Goal: Information Seeking & Learning: Learn about a topic

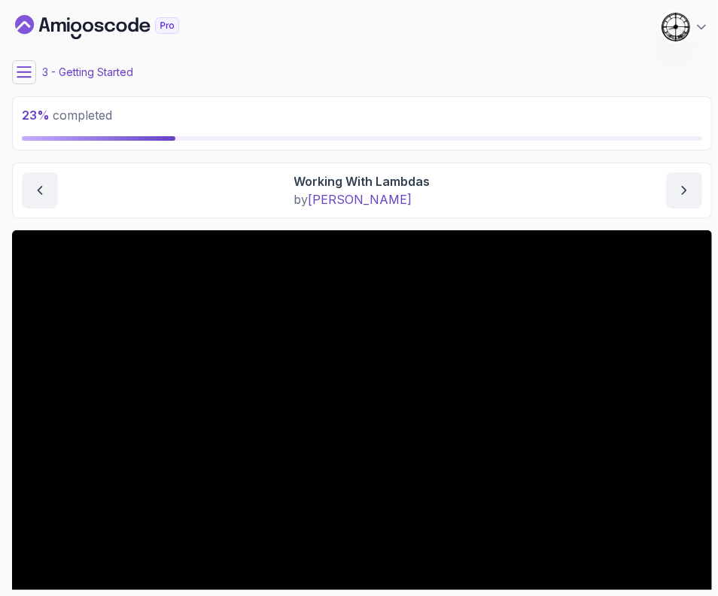
click at [30, 74] on icon at bounding box center [24, 72] width 15 height 15
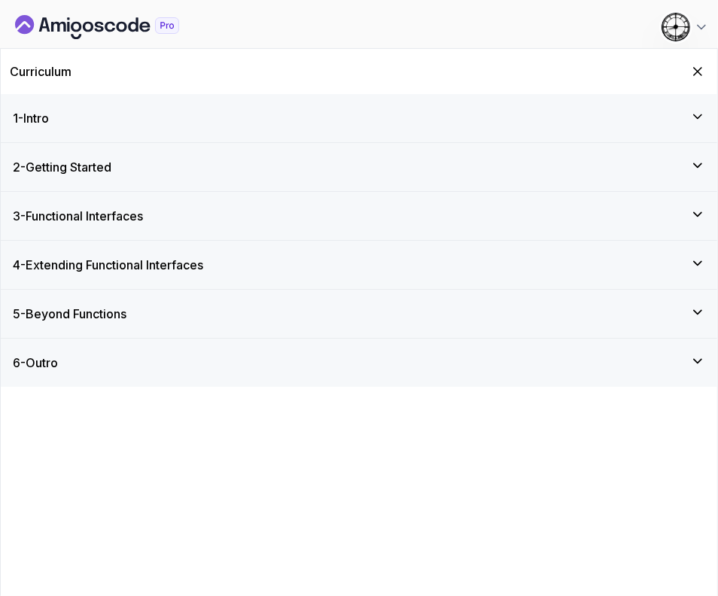
click at [88, 171] on h3 "2 - Getting Started" at bounding box center [62, 167] width 99 height 18
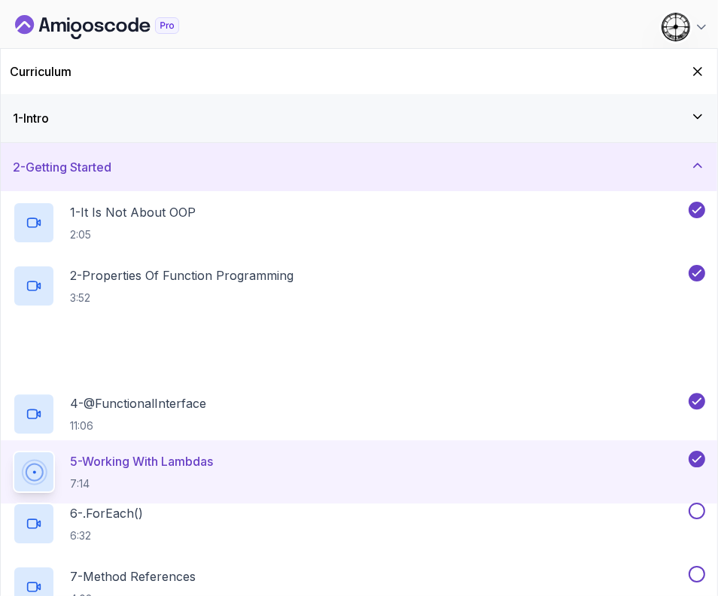
scroll to position [93, 0]
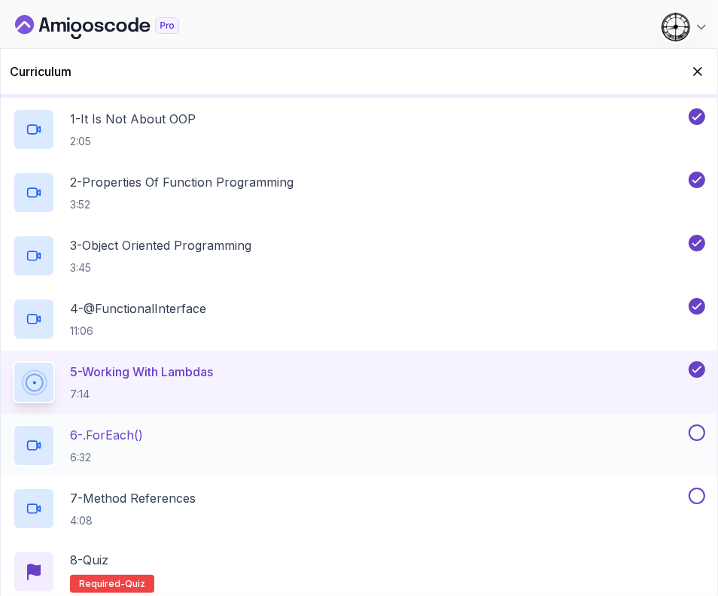
click at [124, 434] on p "6 - .forEach()" at bounding box center [106, 435] width 73 height 18
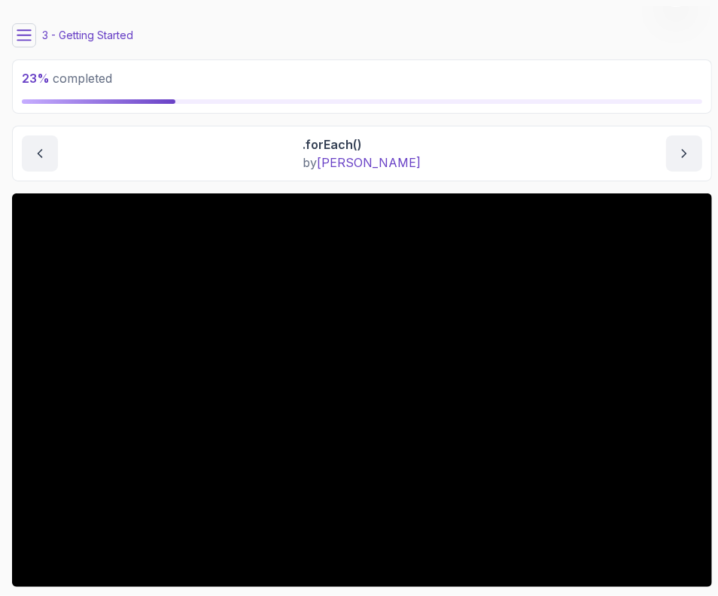
scroll to position [93, 0]
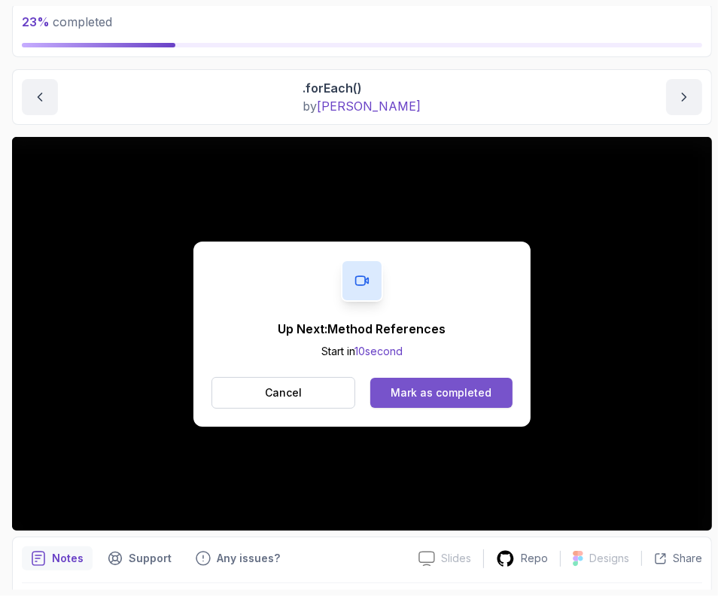
click at [504, 389] on button "Mark as completed" at bounding box center [441, 393] width 142 height 30
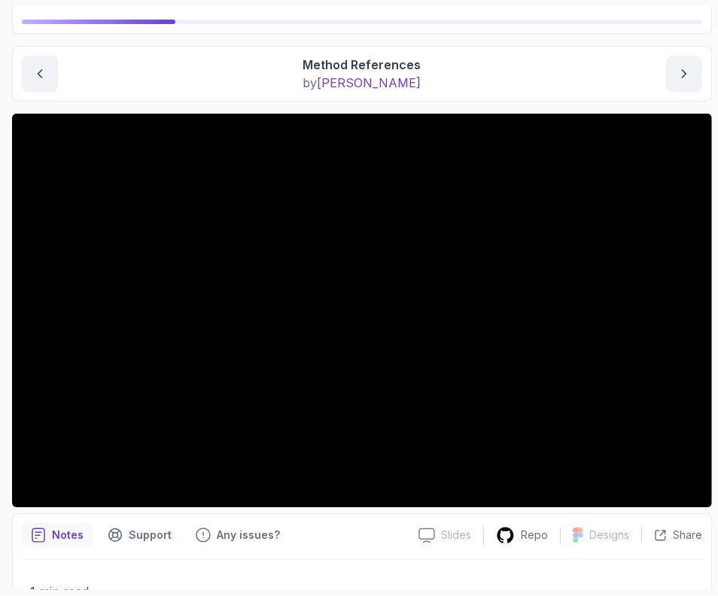
scroll to position [115, 0]
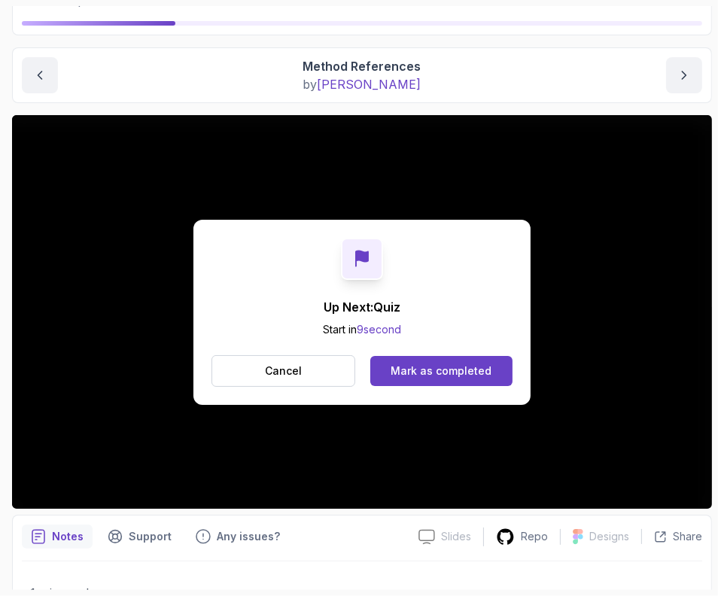
click at [474, 363] on div "Mark as completed" at bounding box center [440, 370] width 101 height 15
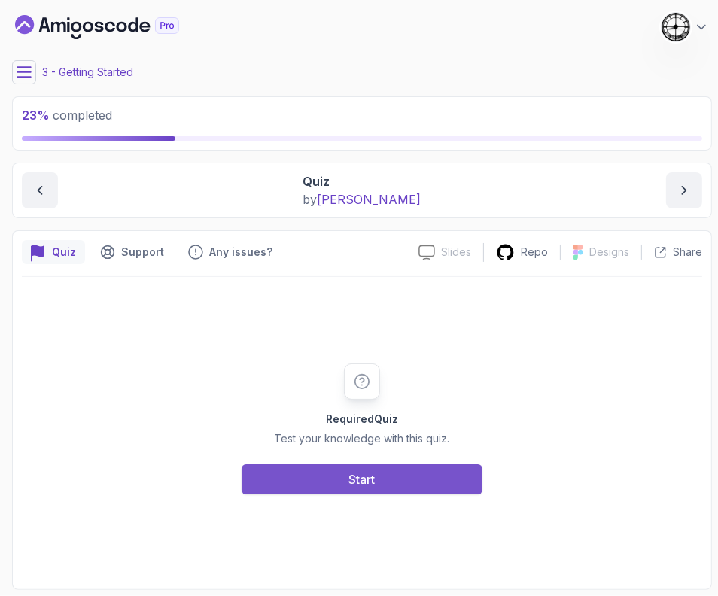
click at [320, 476] on button "Start" at bounding box center [361, 479] width 241 height 30
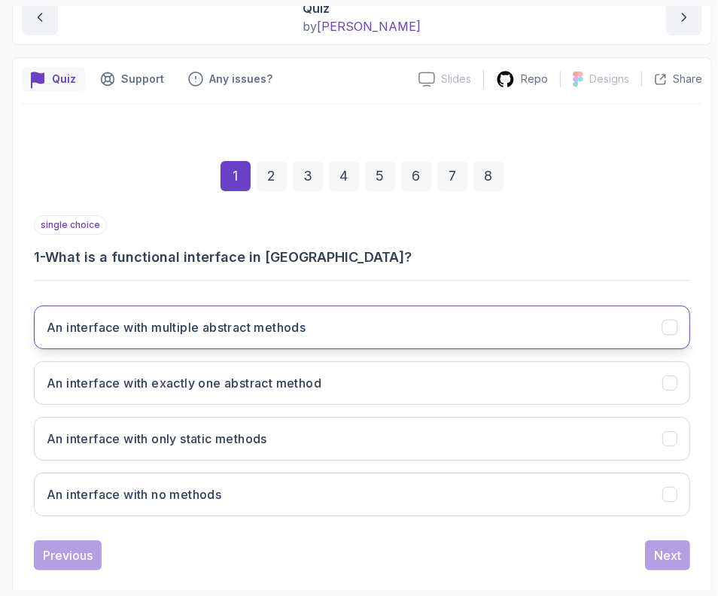
scroll to position [194, 0]
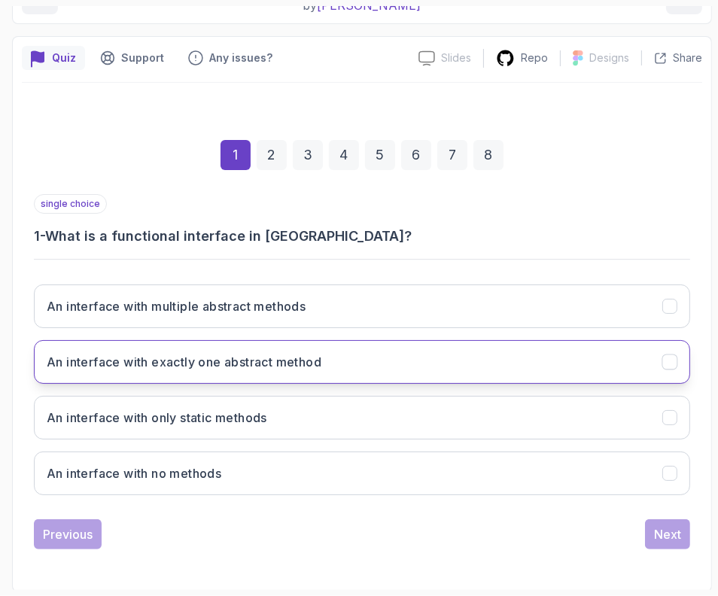
click at [82, 366] on h3 "An interface with exactly one abstract method" at bounding box center [184, 362] width 275 height 18
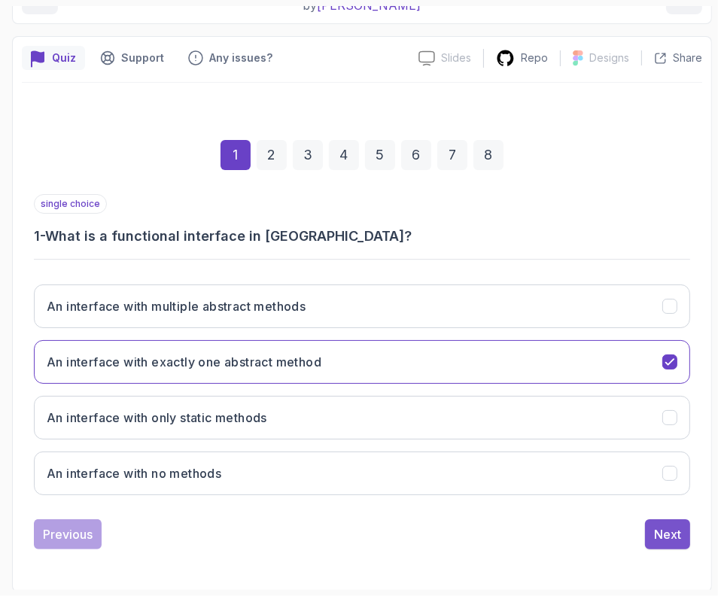
click at [679, 528] on div "Next" at bounding box center [667, 534] width 27 height 18
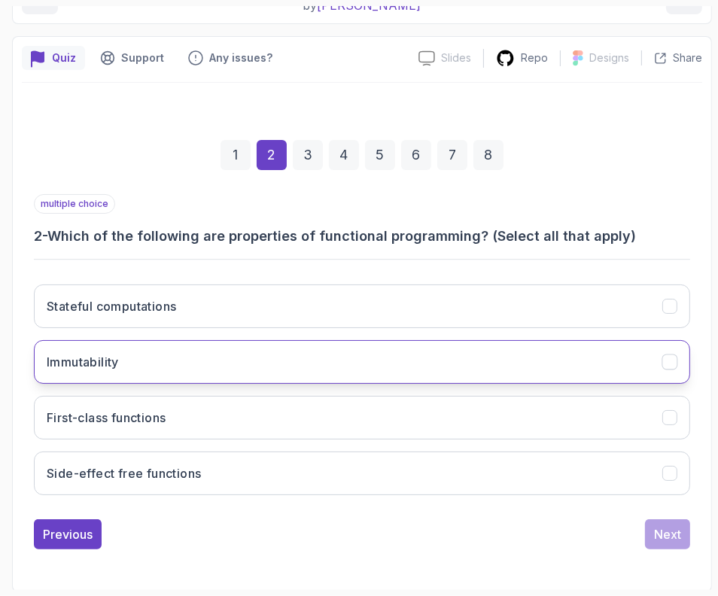
click at [102, 354] on h3 "Immutability" at bounding box center [83, 362] width 72 height 18
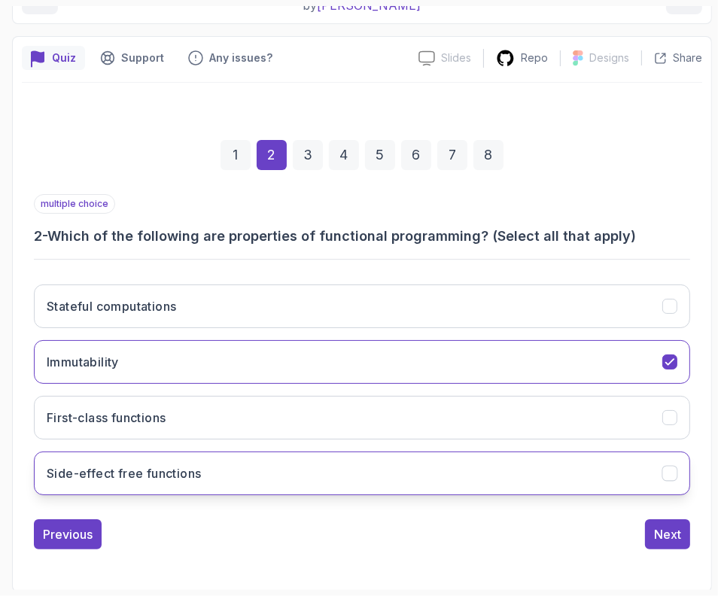
click at [96, 471] on h3 "Side-effect free functions" at bounding box center [124, 473] width 154 height 18
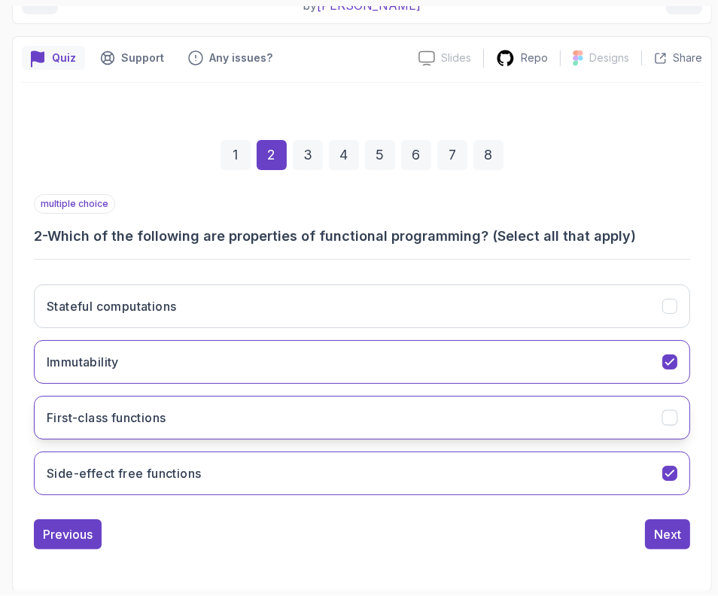
click at [148, 425] on button "First-class functions" at bounding box center [362, 418] width 656 height 44
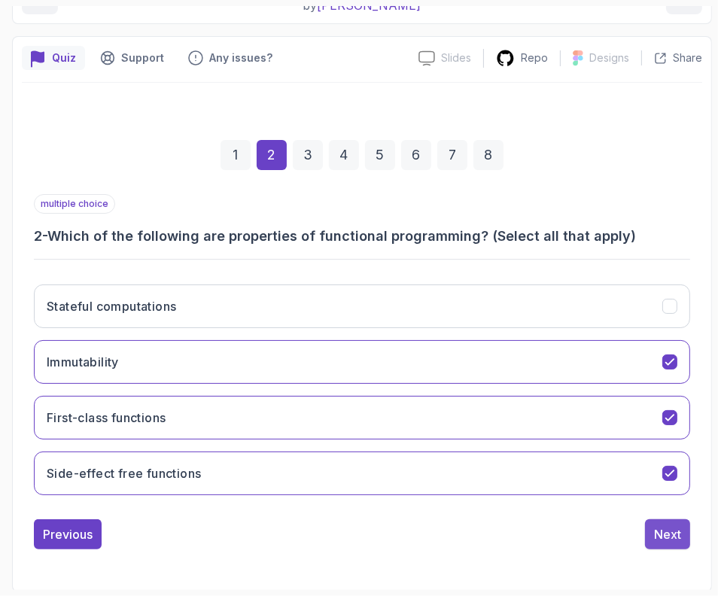
click at [657, 531] on div "Next" at bounding box center [667, 534] width 27 height 18
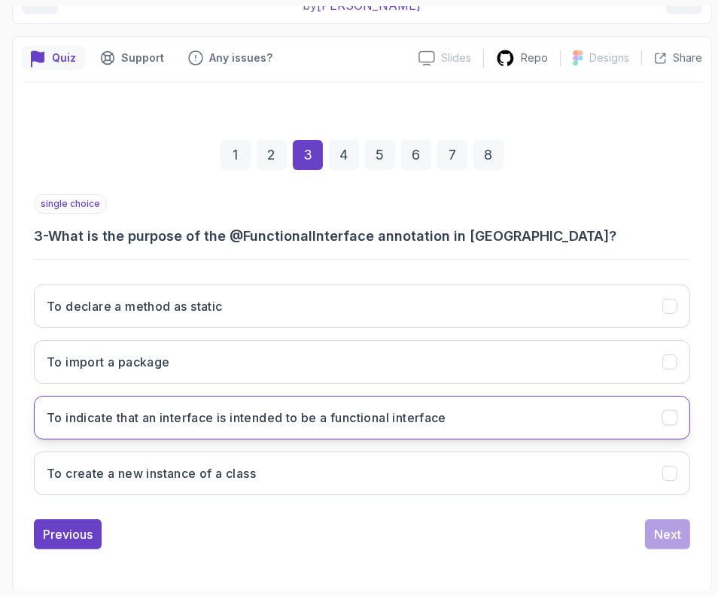
click at [87, 423] on h3 "To indicate that an interface is intended to be a functional interface" at bounding box center [246, 417] width 399 height 18
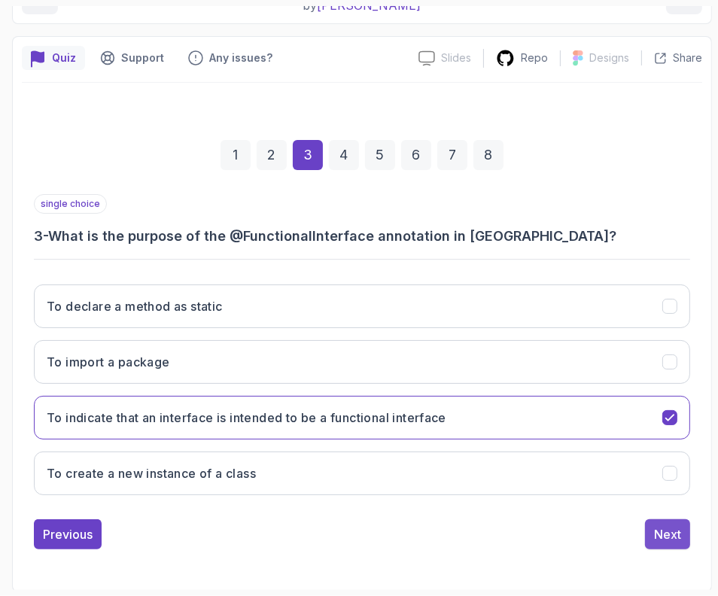
click at [674, 536] on div "Next" at bounding box center [667, 534] width 27 height 18
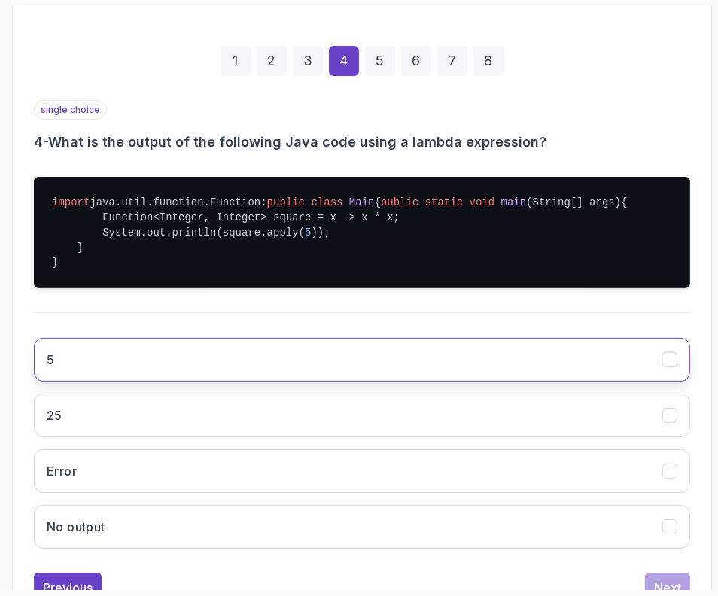
scroll to position [382, 0]
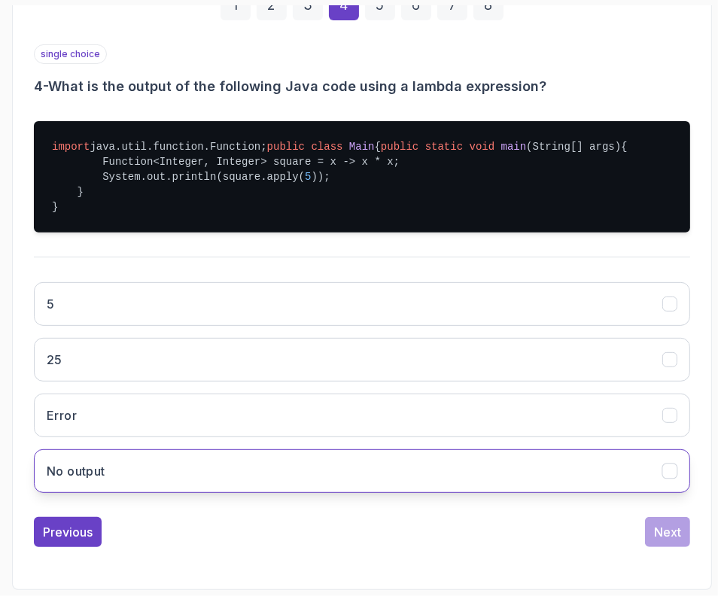
click at [167, 459] on button "No output" at bounding box center [362, 471] width 656 height 44
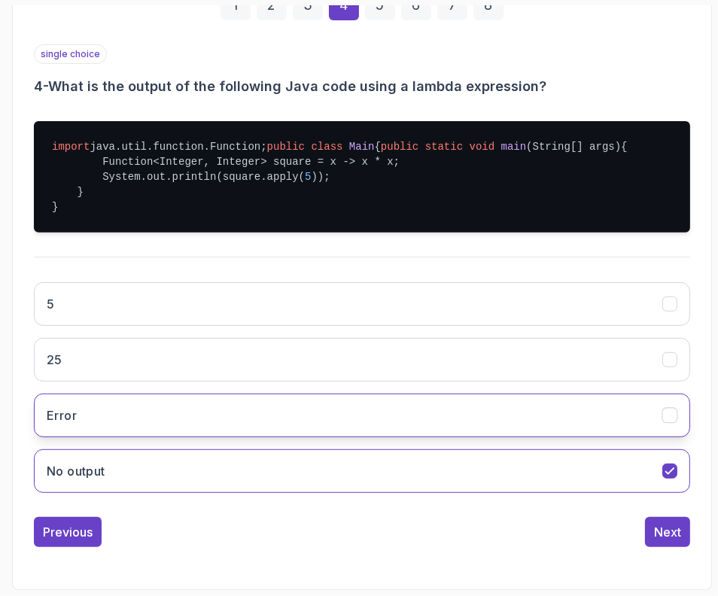
click at [248, 423] on button "Error" at bounding box center [362, 415] width 656 height 44
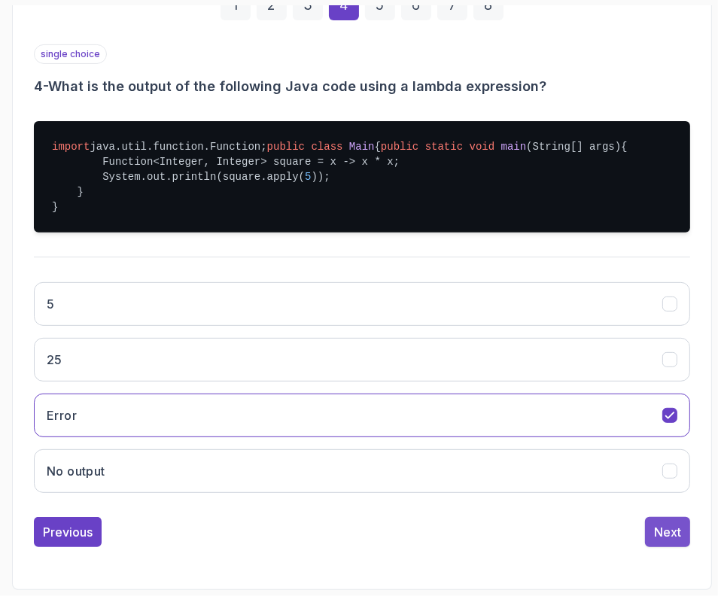
click at [660, 539] on div "Next" at bounding box center [667, 532] width 27 height 18
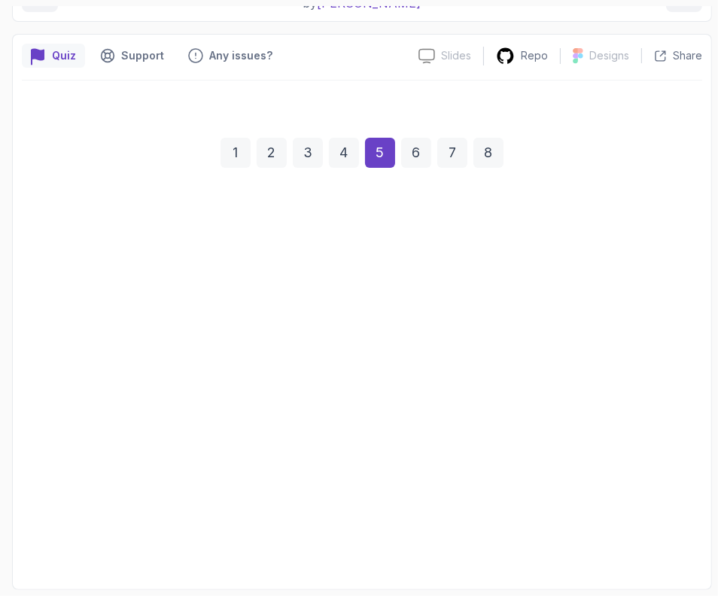
scroll to position [194, 0]
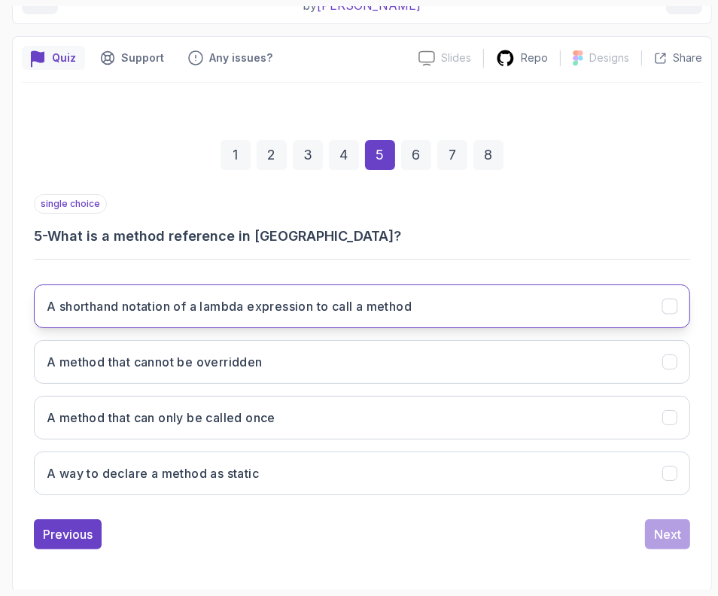
click at [141, 305] on h3 "A shorthand notation of a lambda expression to call a method" at bounding box center [229, 306] width 365 height 18
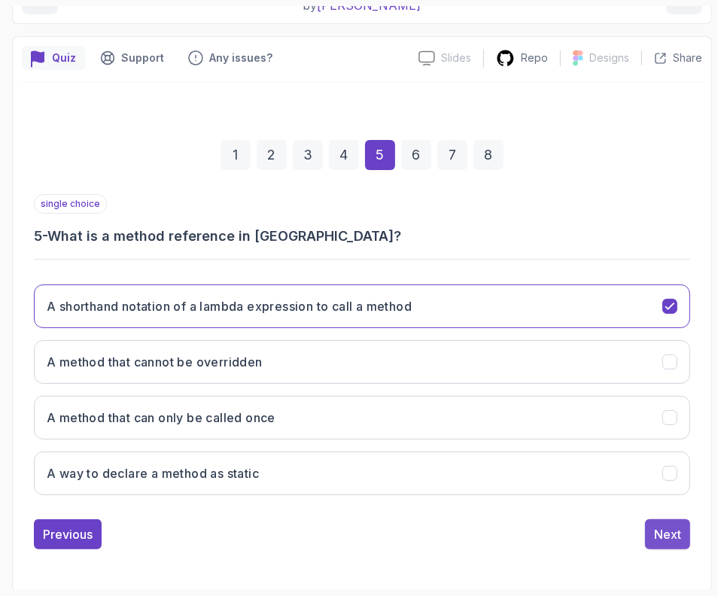
click at [654, 539] on div "Next" at bounding box center [667, 534] width 27 height 18
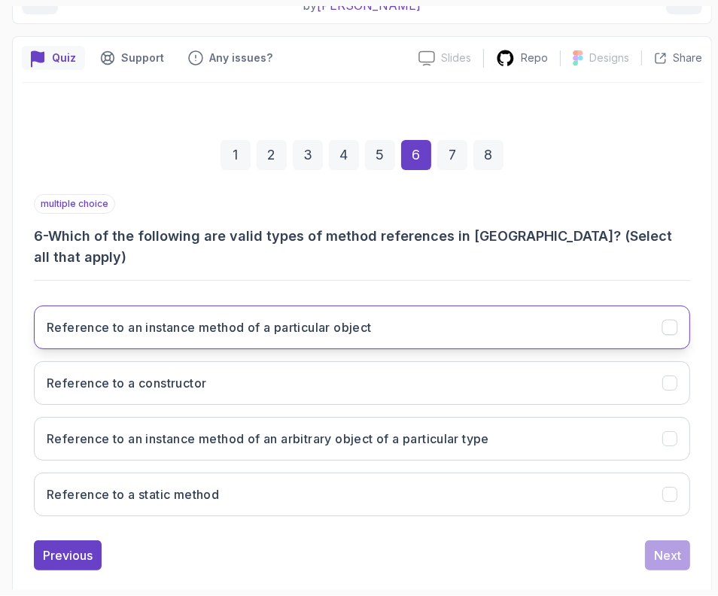
click at [96, 317] on button "Reference to an instance method of a particular object" at bounding box center [362, 327] width 656 height 44
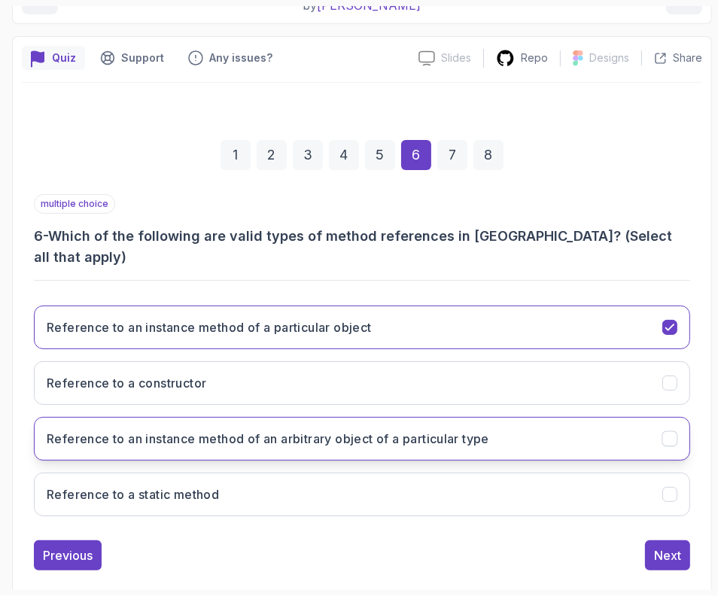
click at [123, 430] on h3 "Reference to an instance method of an arbitrary object of a particular type" at bounding box center [268, 439] width 442 height 18
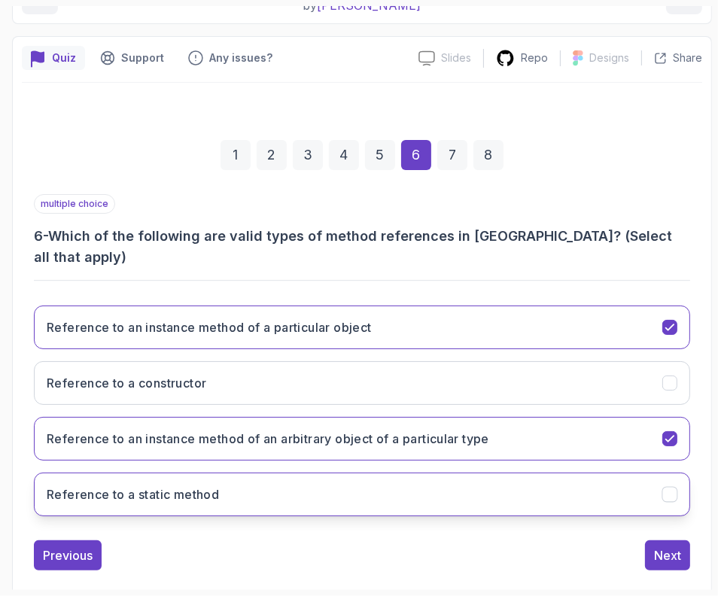
click at [120, 485] on h3 "Reference to a static method" at bounding box center [133, 494] width 172 height 18
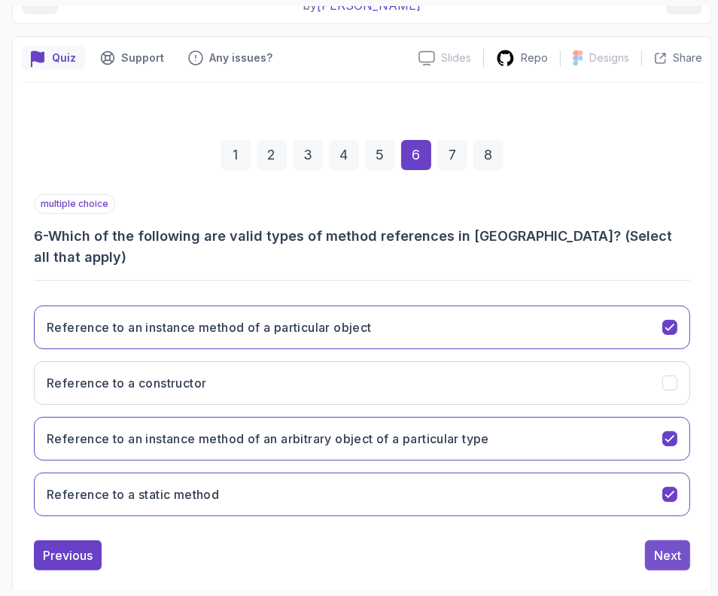
click at [654, 546] on div "Next" at bounding box center [667, 555] width 27 height 18
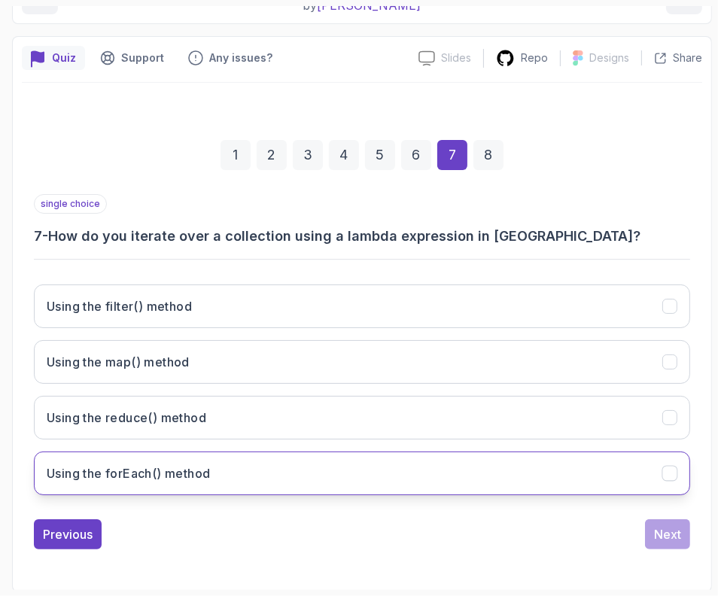
click at [235, 460] on button "Using the forEach() method" at bounding box center [362, 473] width 656 height 44
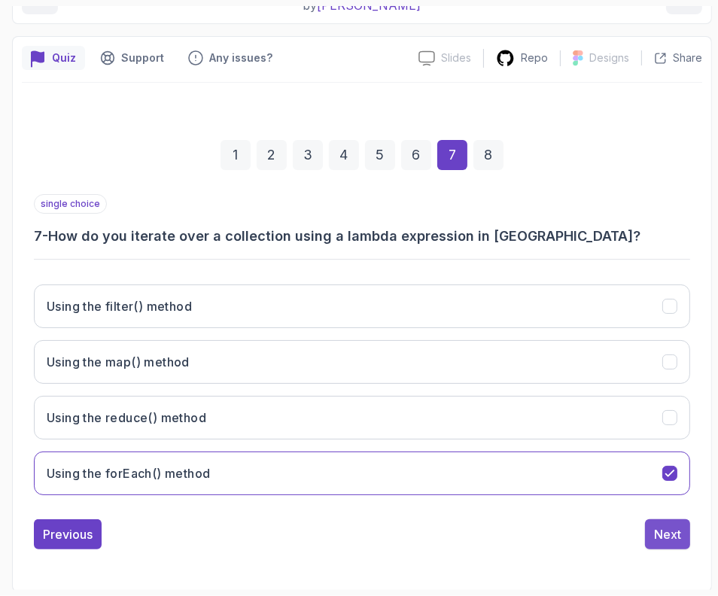
click at [650, 532] on button "Next" at bounding box center [667, 534] width 45 height 30
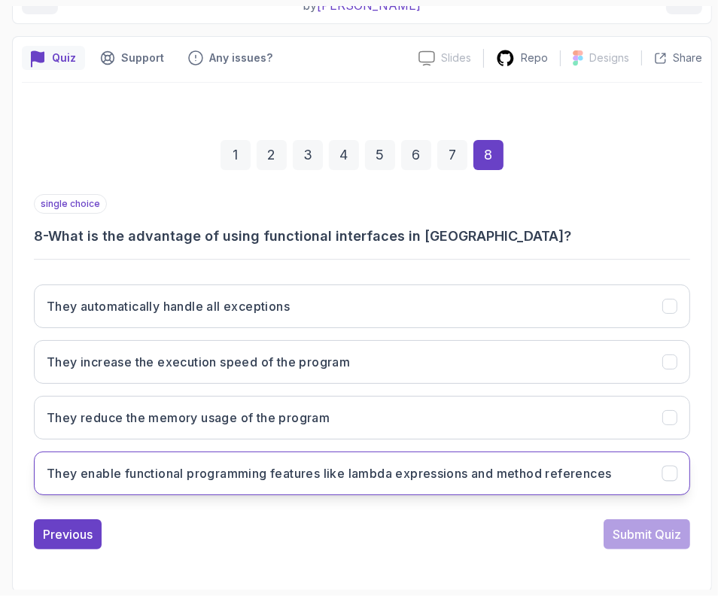
click at [205, 472] on h3 "They enable functional programming features like lambda expressions and method …" at bounding box center [329, 473] width 565 height 18
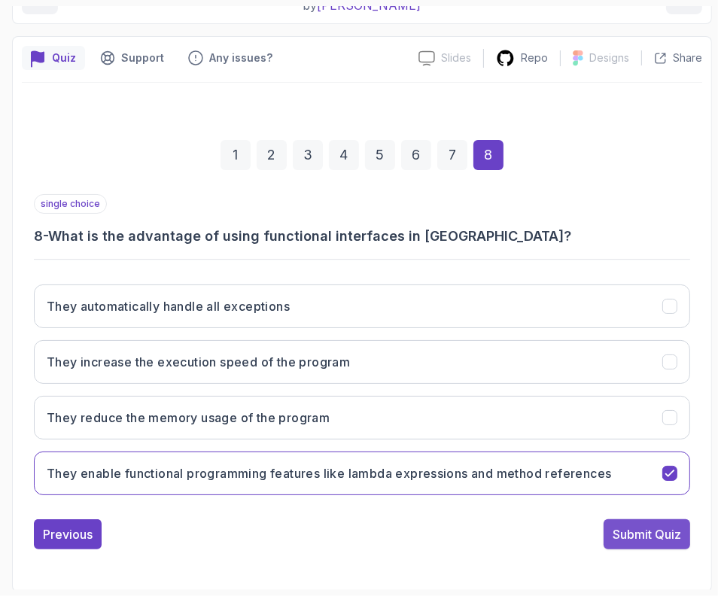
click at [620, 533] on div "Submit Quiz" at bounding box center [646, 534] width 68 height 18
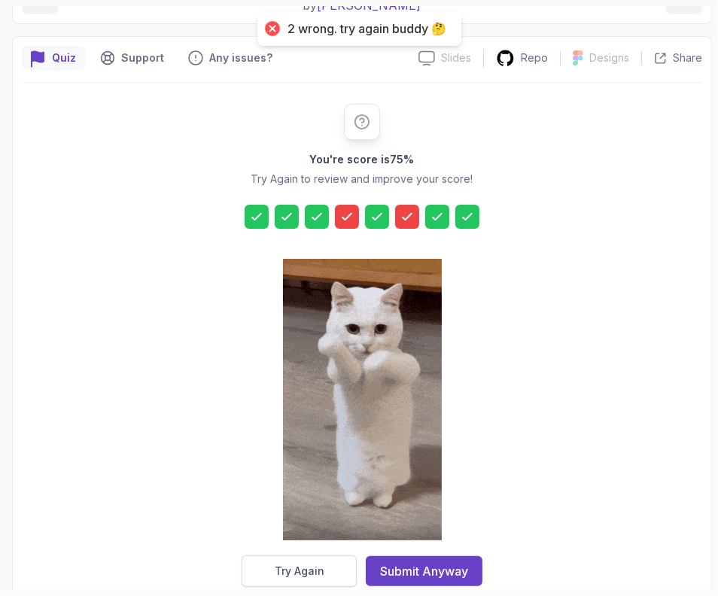
click at [305, 569] on div "Try Again" at bounding box center [300, 570] width 50 height 15
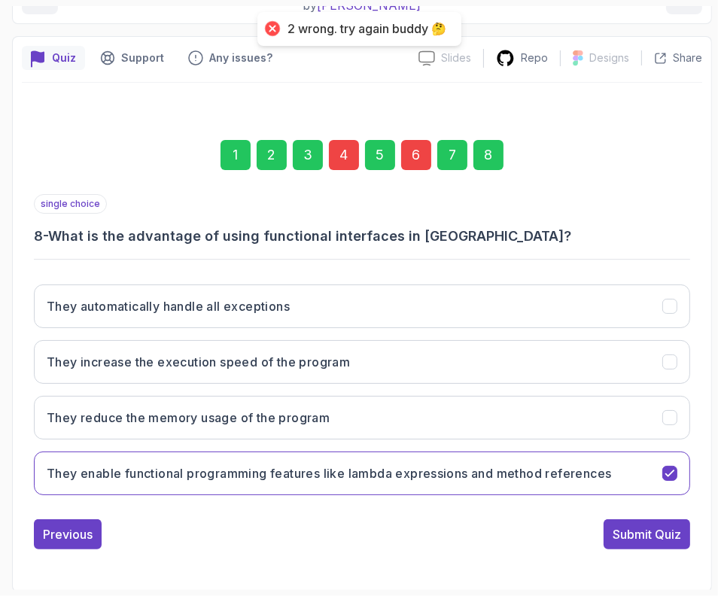
click at [353, 172] on div "1 2 3 4 5 6 7 8" at bounding box center [362, 155] width 656 height 78
click at [346, 164] on div "4" at bounding box center [344, 155] width 30 height 30
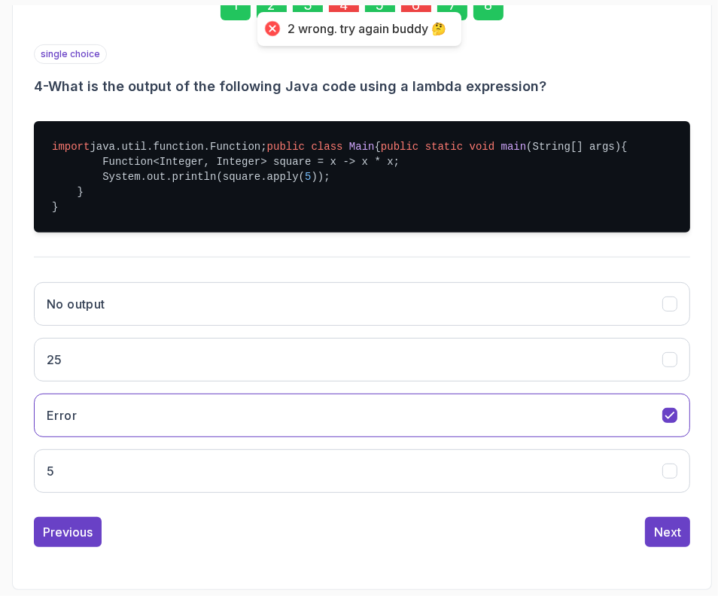
scroll to position [382, 0]
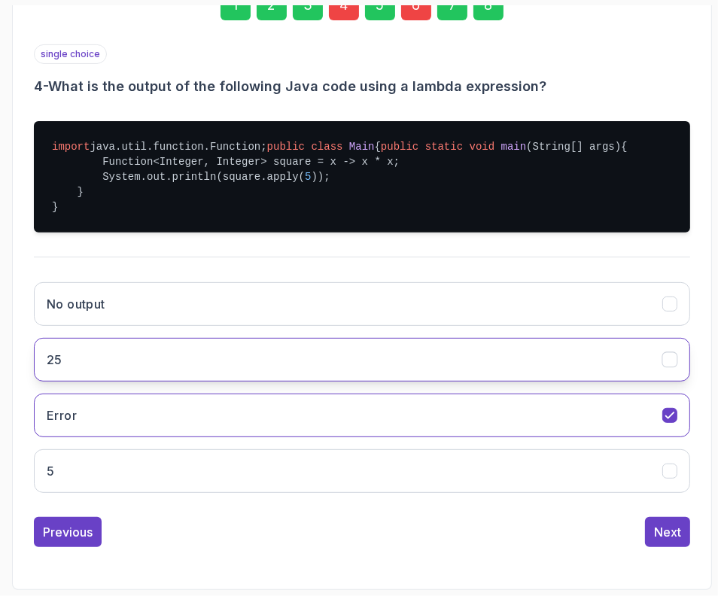
click at [179, 374] on button "25" at bounding box center [362, 360] width 656 height 44
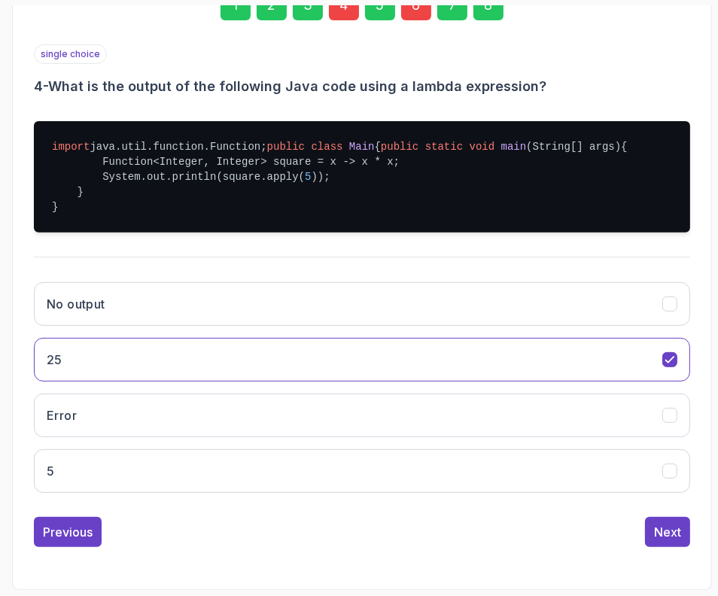
scroll to position [194, 0]
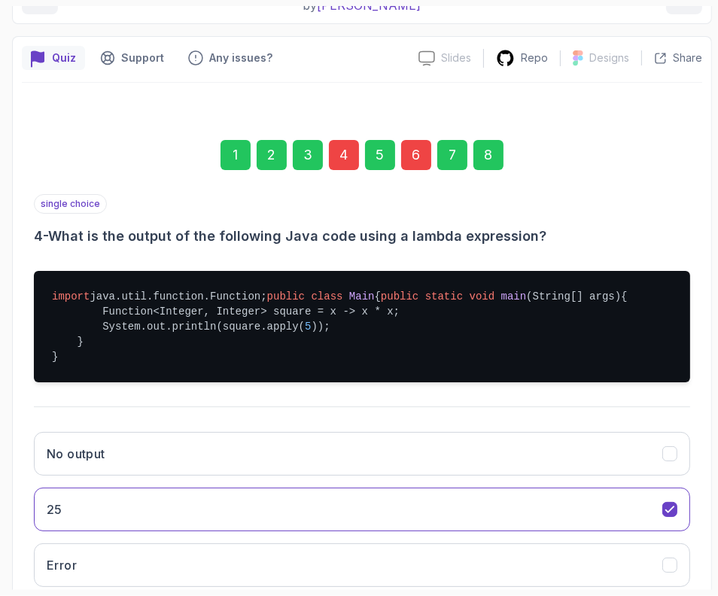
click at [496, 164] on div "8" at bounding box center [488, 155] width 30 height 30
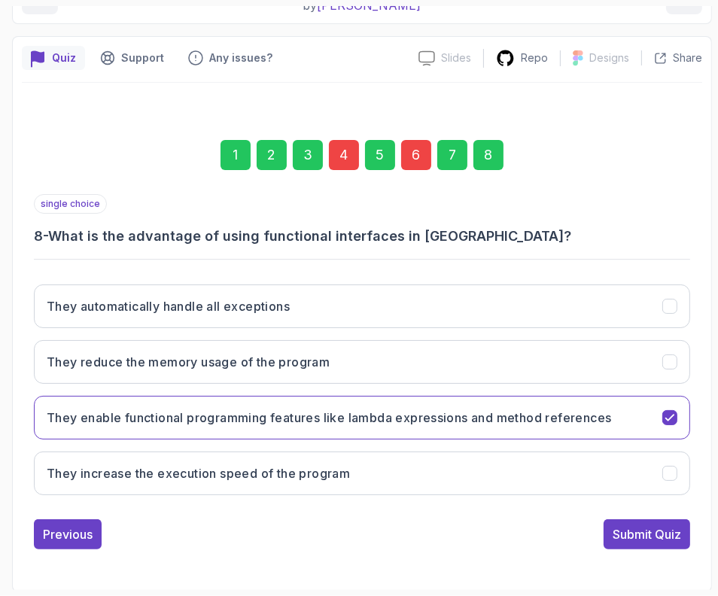
drag, startPoint x: 645, startPoint y: 527, endPoint x: 638, endPoint y: 525, distance: 7.7
click at [645, 528] on div "Submit Quiz" at bounding box center [646, 534] width 68 height 18
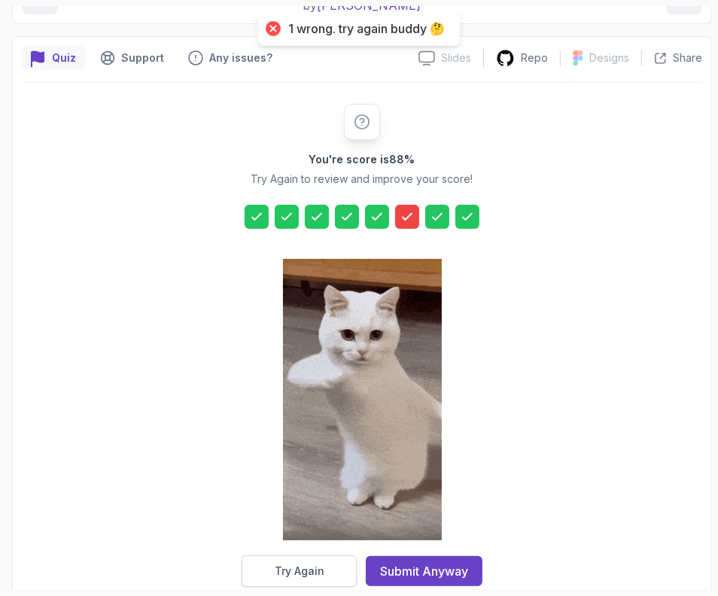
click at [310, 563] on div "Try Again" at bounding box center [300, 570] width 50 height 15
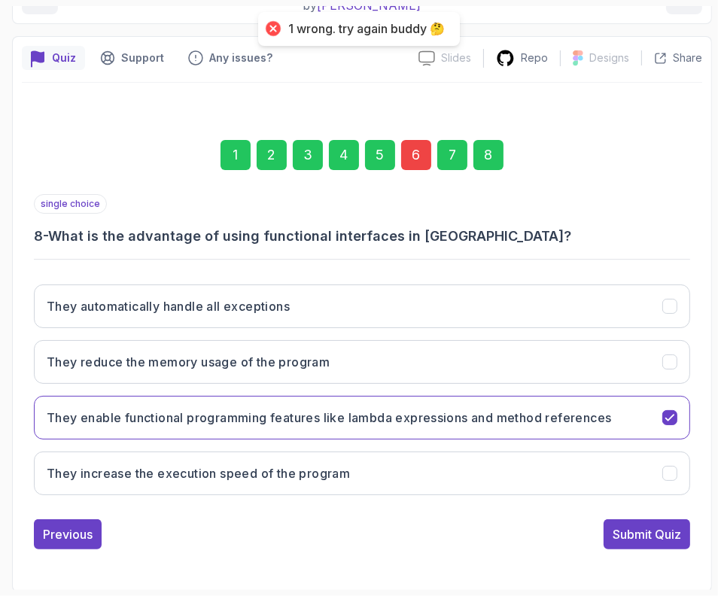
click at [410, 140] on div "6" at bounding box center [416, 155] width 30 height 30
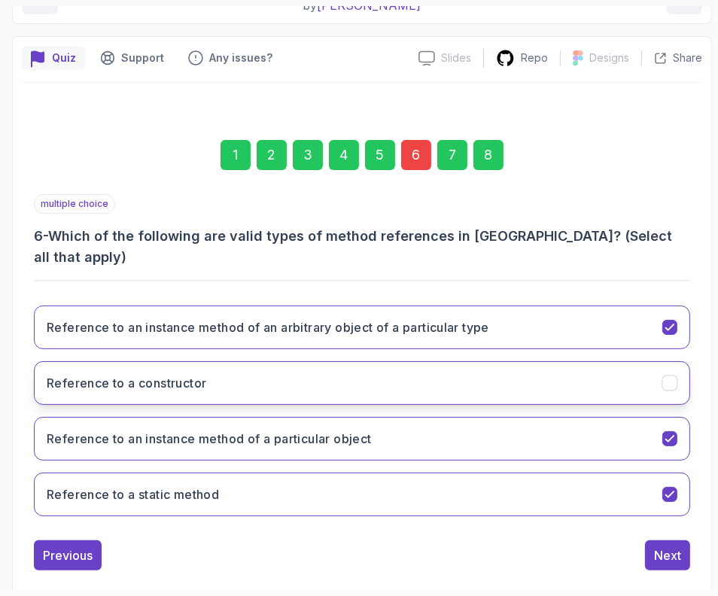
click at [184, 374] on h3 "Reference to a constructor" at bounding box center [126, 383] width 159 height 18
click at [478, 156] on div "8" at bounding box center [488, 155] width 30 height 30
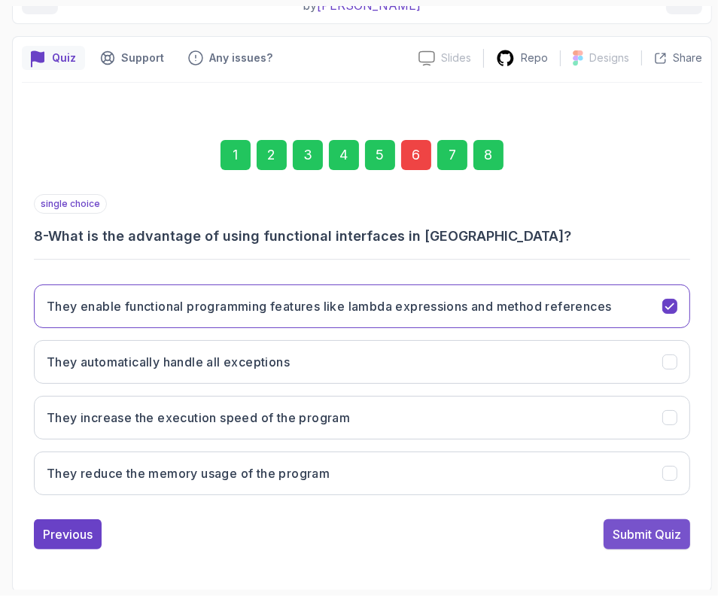
click at [651, 528] on div "Submit Quiz" at bounding box center [646, 534] width 68 height 18
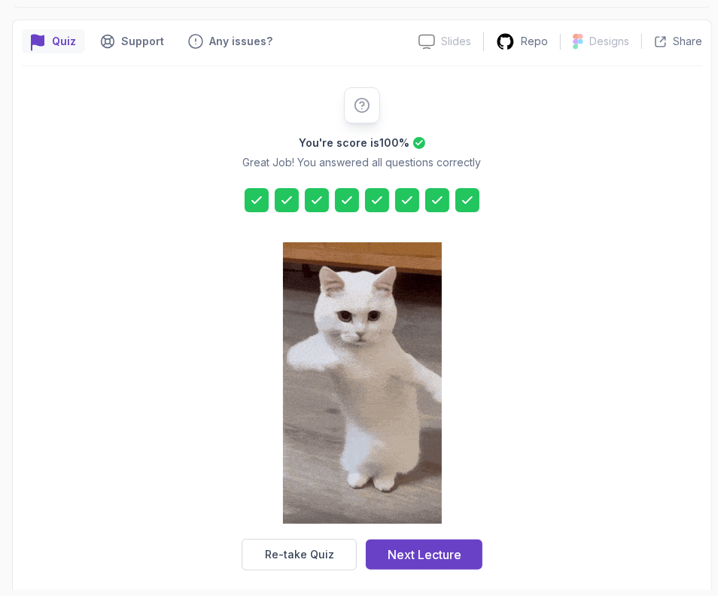
scroll to position [220, 0]
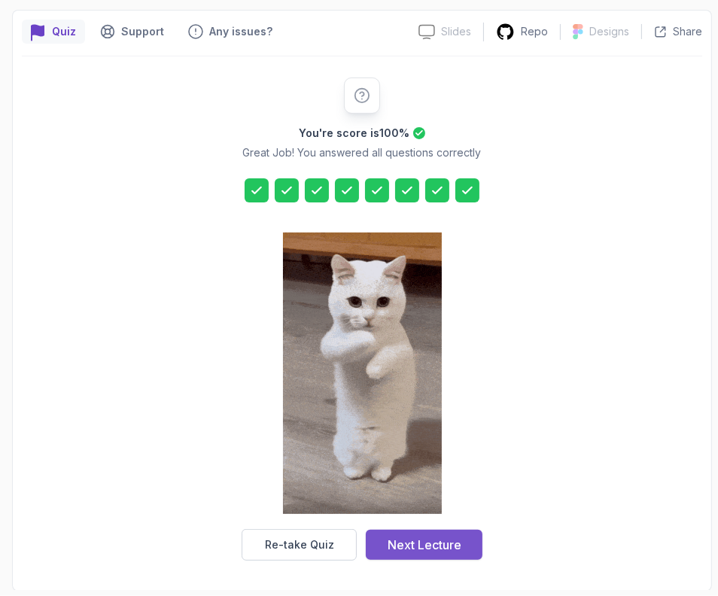
click at [427, 547] on div "Next Lecture" at bounding box center [424, 545] width 74 height 18
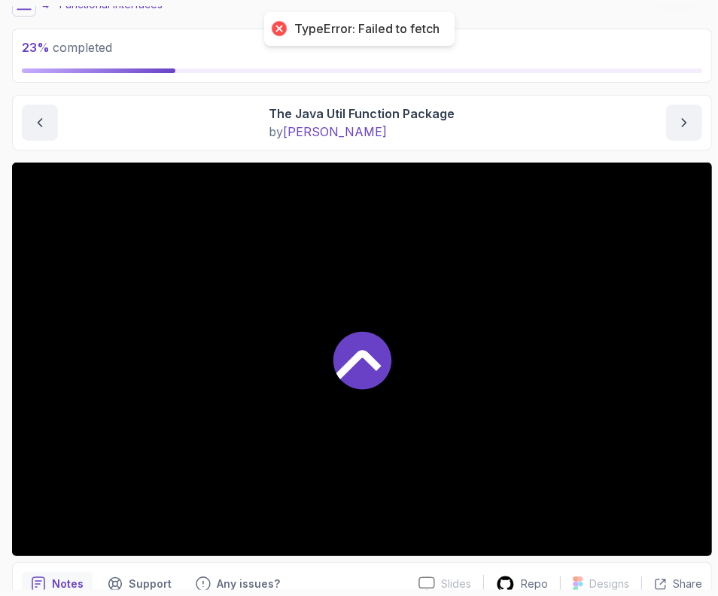
scroll to position [93, 0]
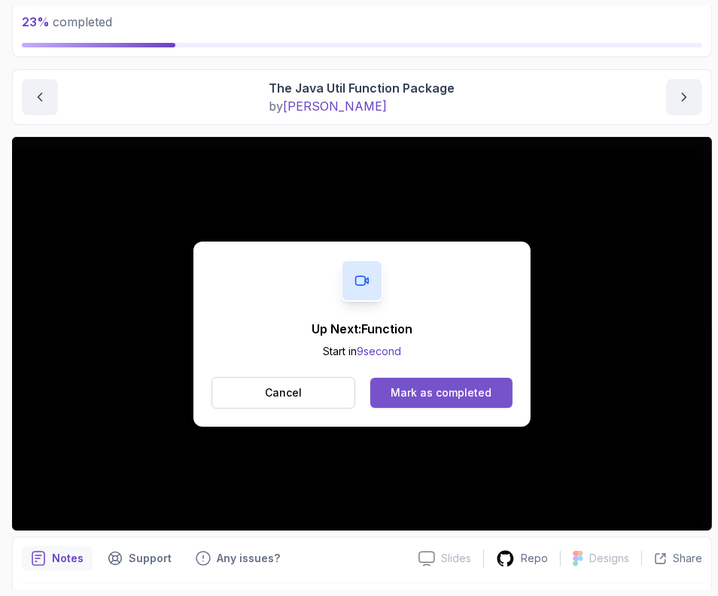
click at [447, 385] on div "Mark as completed" at bounding box center [440, 392] width 101 height 15
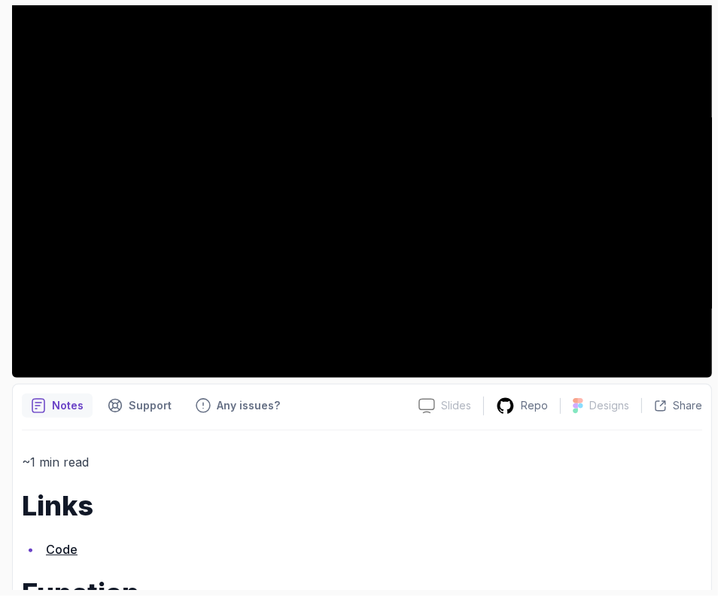
scroll to position [74, 0]
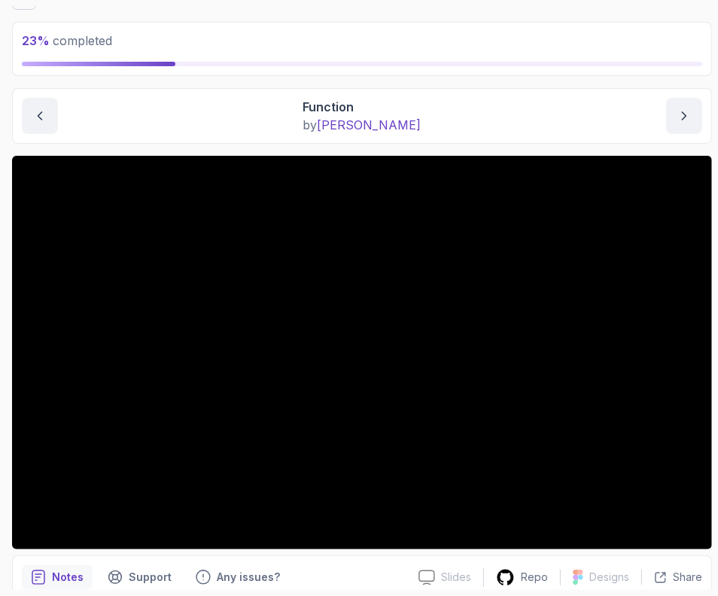
click at [238, 100] on div "Function by nelson" at bounding box center [362, 116] width 680 height 36
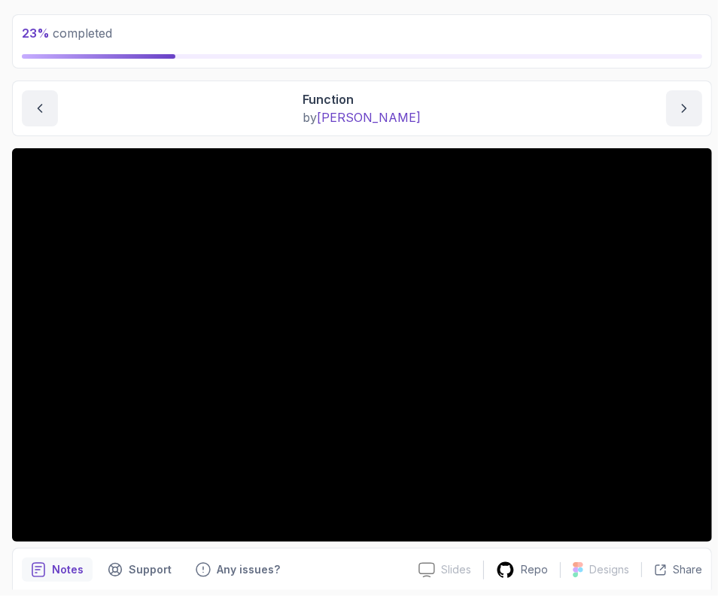
scroll to position [187, 0]
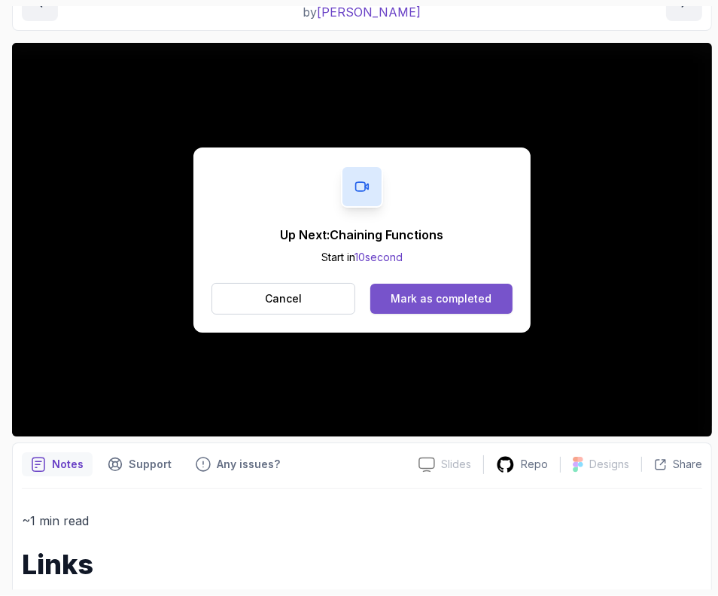
click at [457, 298] on div "Mark as completed" at bounding box center [440, 298] width 101 height 15
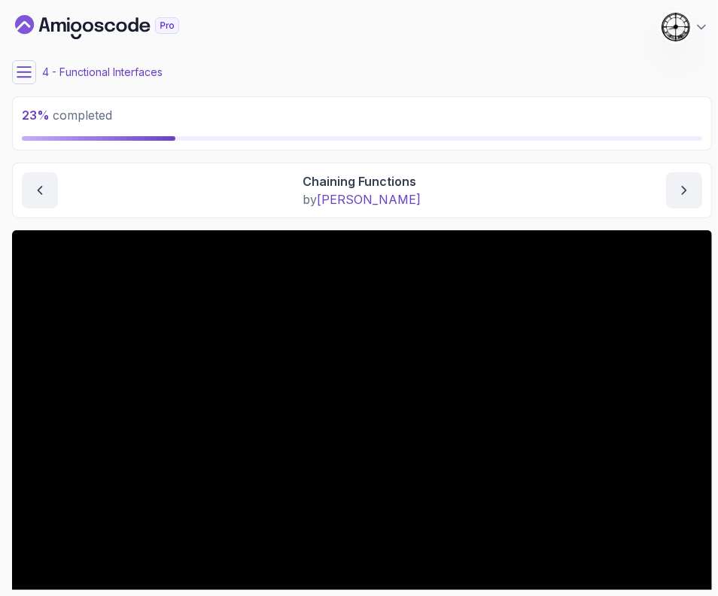
click at [26, 60] on button at bounding box center [24, 72] width 24 height 24
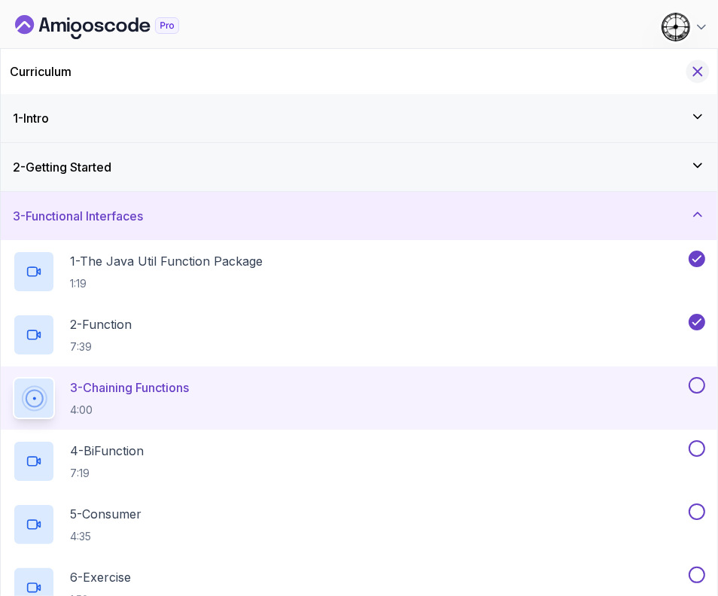
click at [694, 70] on icon "Hide Curriculum for mobile" at bounding box center [697, 71] width 17 height 17
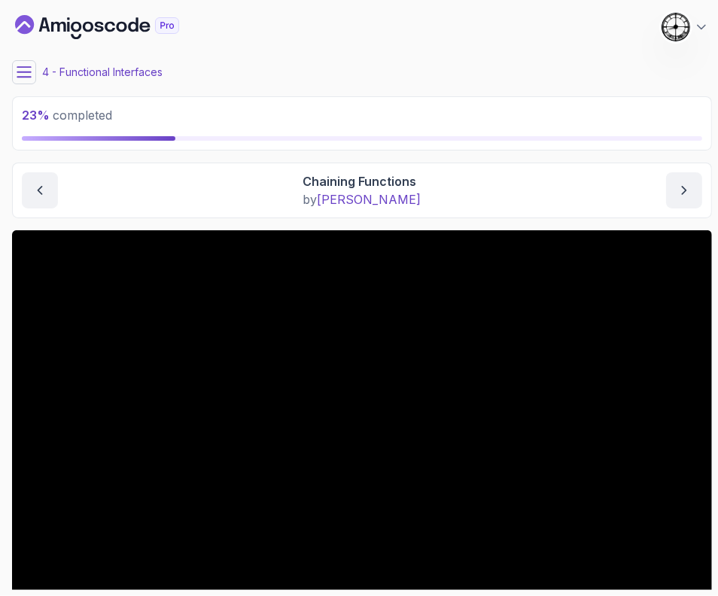
click at [13, 66] on button at bounding box center [24, 72] width 24 height 24
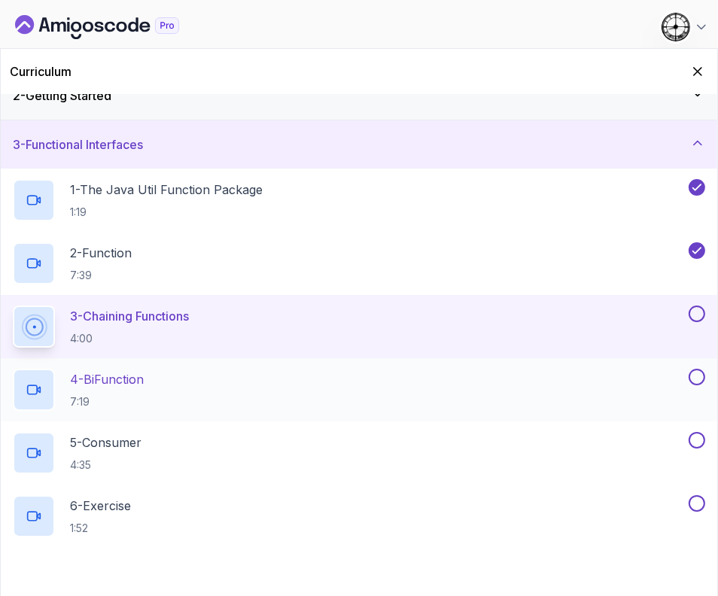
scroll to position [93, 0]
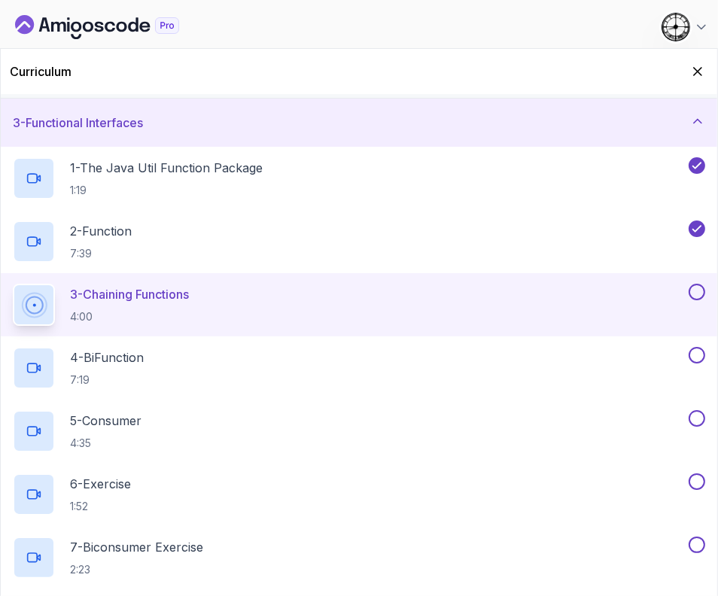
click at [703, 295] on button at bounding box center [696, 292] width 17 height 17
drag, startPoint x: 162, startPoint y: 348, endPoint x: 151, endPoint y: 371, distance: 25.6
click at [151, 366] on div "4 - BiFunction 7:19" at bounding box center [349, 368] width 673 height 42
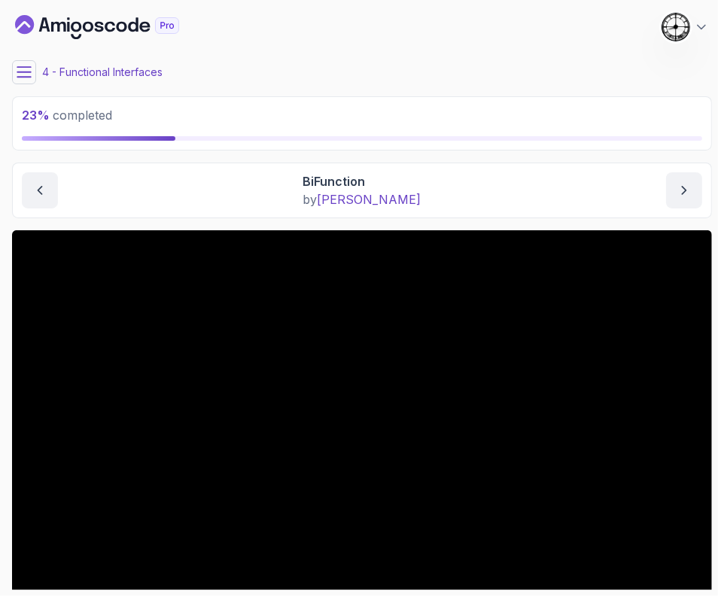
click at [30, 70] on icon at bounding box center [24, 72] width 15 height 15
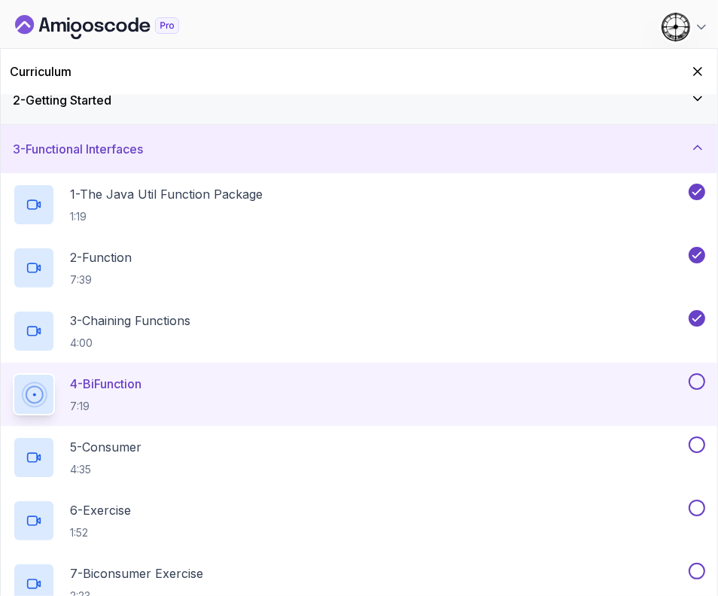
scroll to position [93, 0]
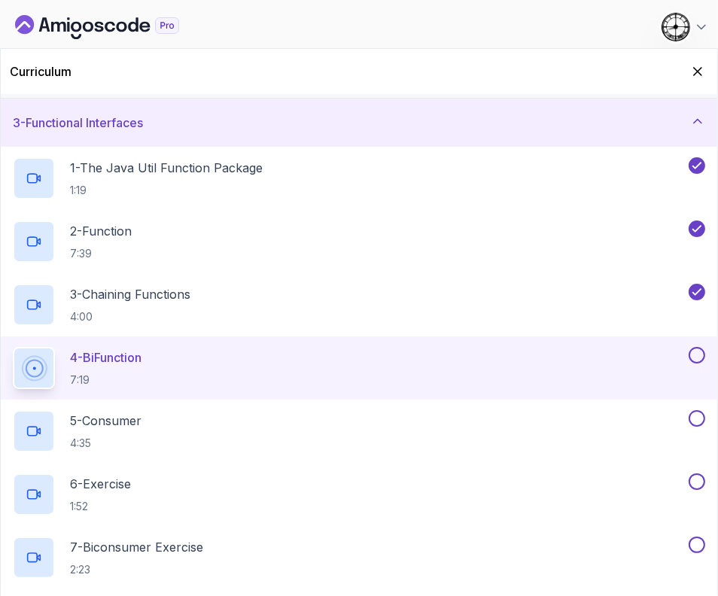
click at [696, 357] on button at bounding box center [696, 355] width 17 height 17
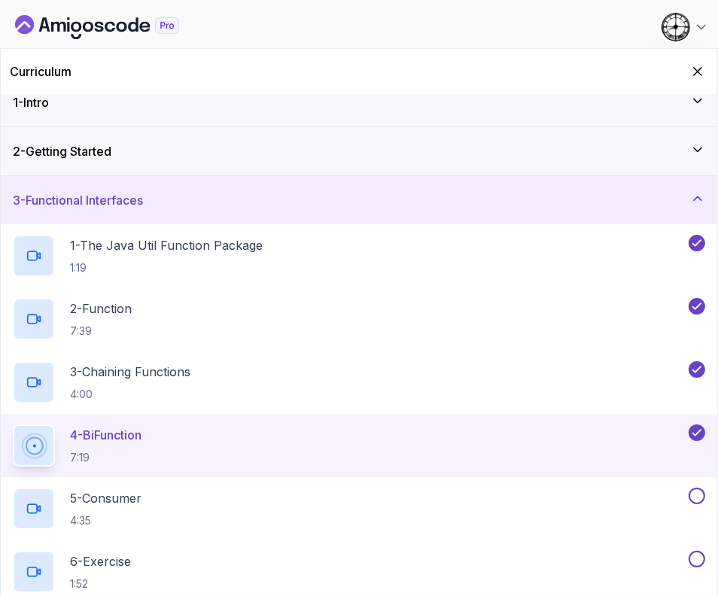
scroll to position [0, 0]
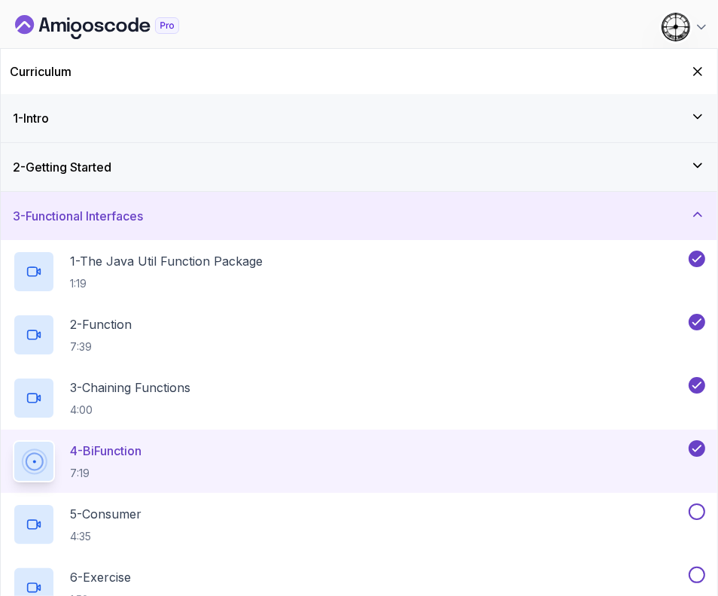
click at [79, 173] on h3 "2 - Getting Started" at bounding box center [62, 167] width 99 height 18
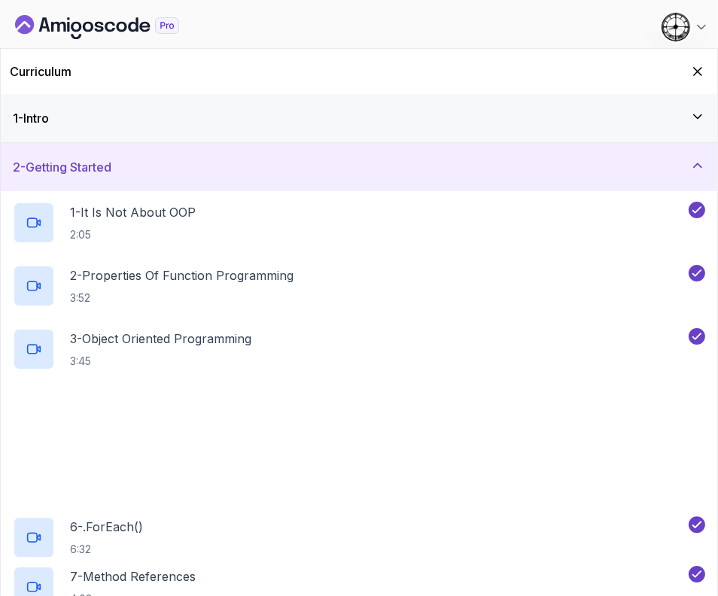
click at [81, 159] on h3 "2 - Getting Started" at bounding box center [62, 167] width 99 height 18
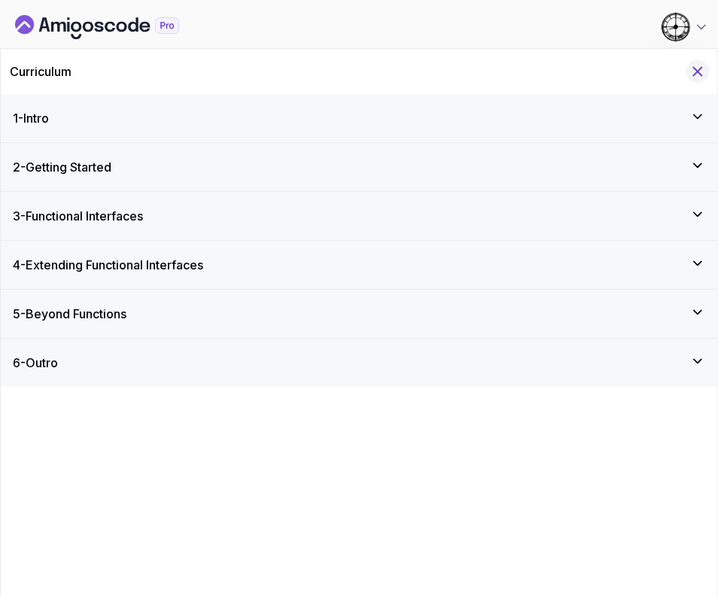
click at [697, 69] on icon "Hide Curriculum for mobile" at bounding box center [697, 71] width 17 height 17
